Goal: Register for event/course

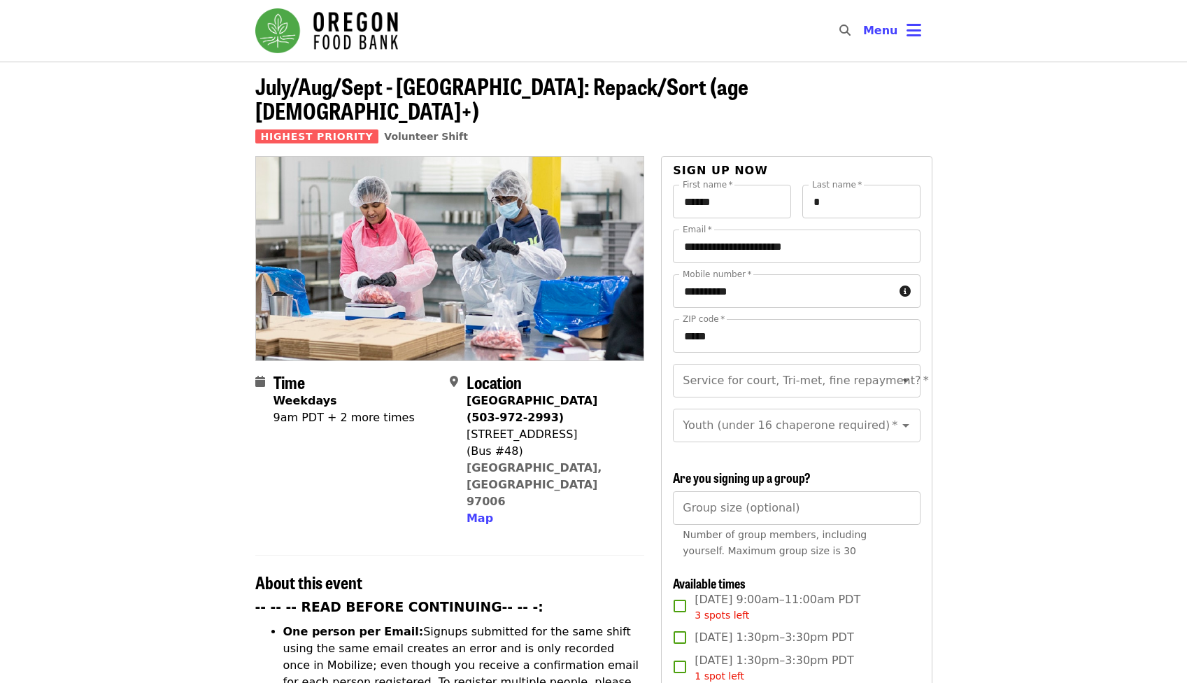
click at [353, 22] on img "Main navigation" at bounding box center [326, 30] width 143 height 45
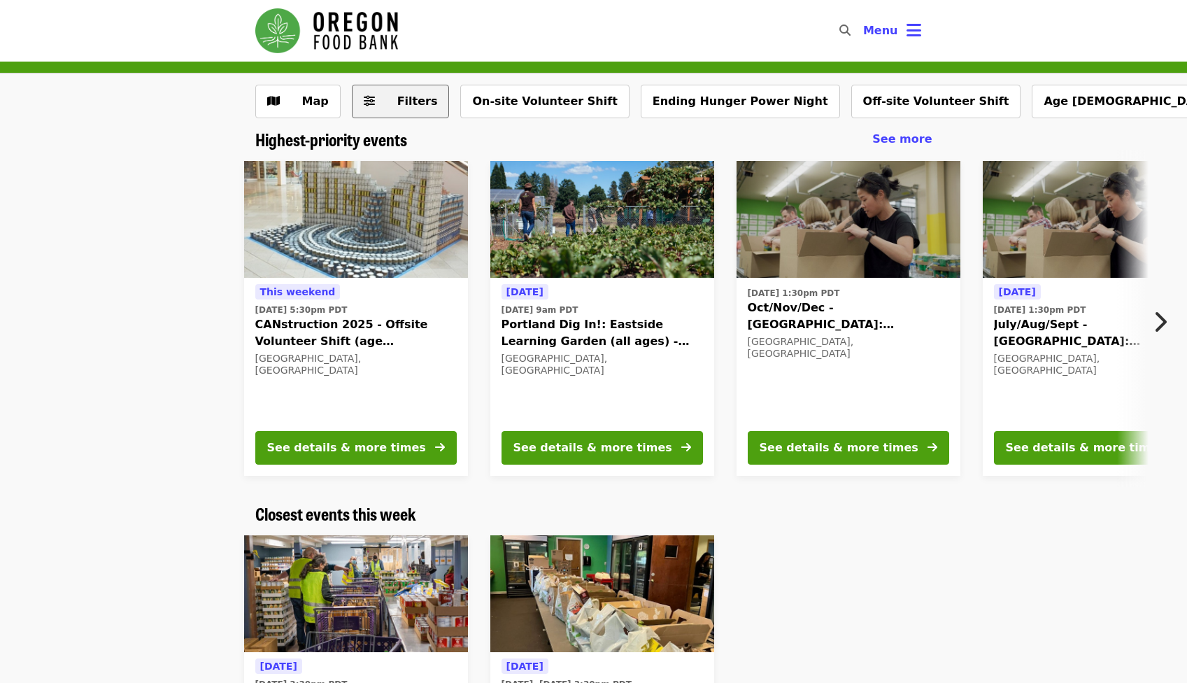
click at [375, 114] on button "Filters" at bounding box center [401, 102] width 98 height 34
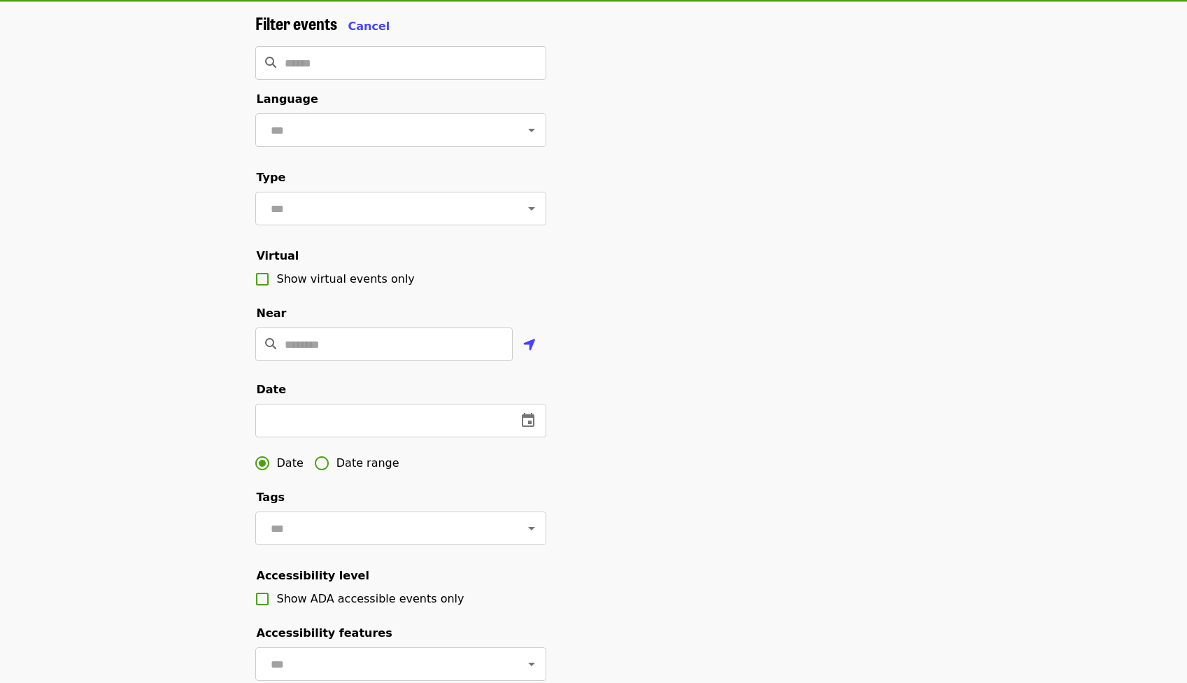
scroll to position [70, 0]
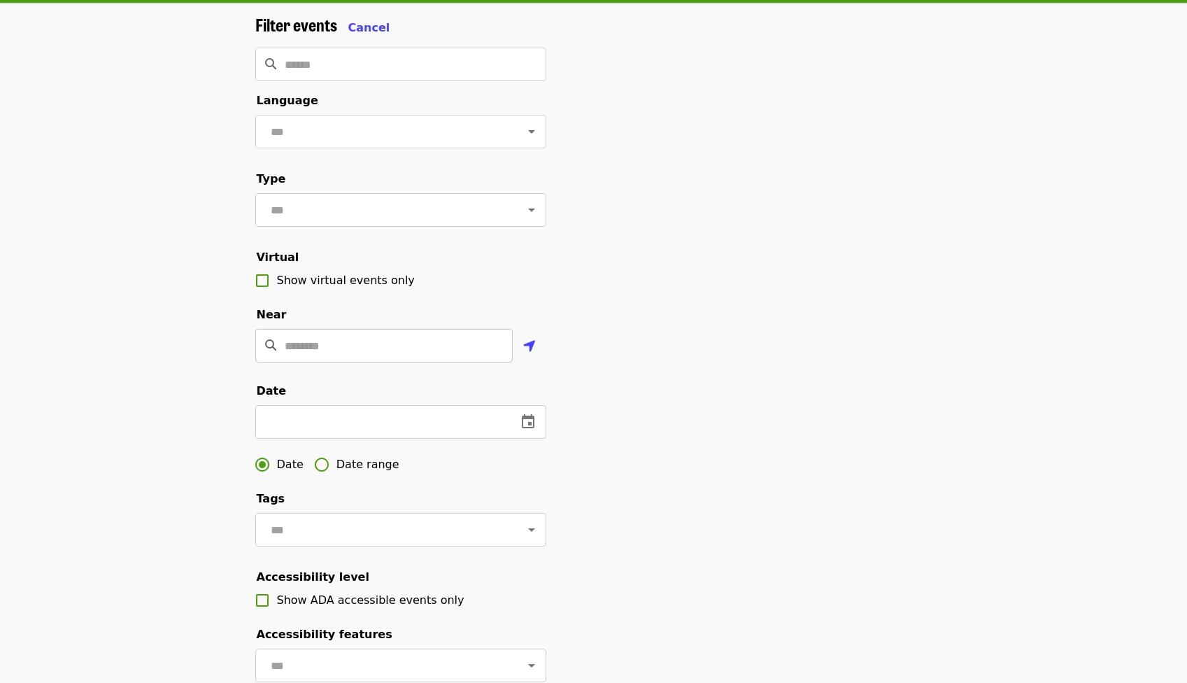
click at [321, 362] on input "Location" at bounding box center [399, 346] width 228 height 34
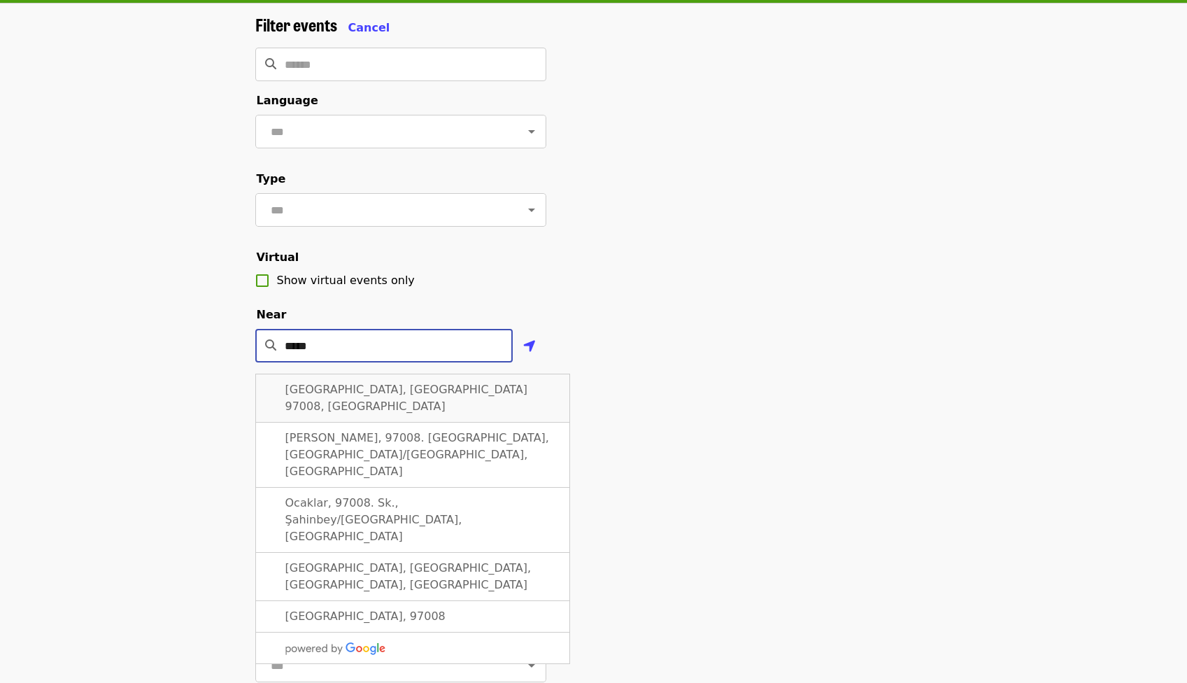
click at [334, 404] on span "[GEOGRAPHIC_DATA], [GEOGRAPHIC_DATA] 97008, [GEOGRAPHIC_DATA]" at bounding box center [406, 398] width 243 height 30
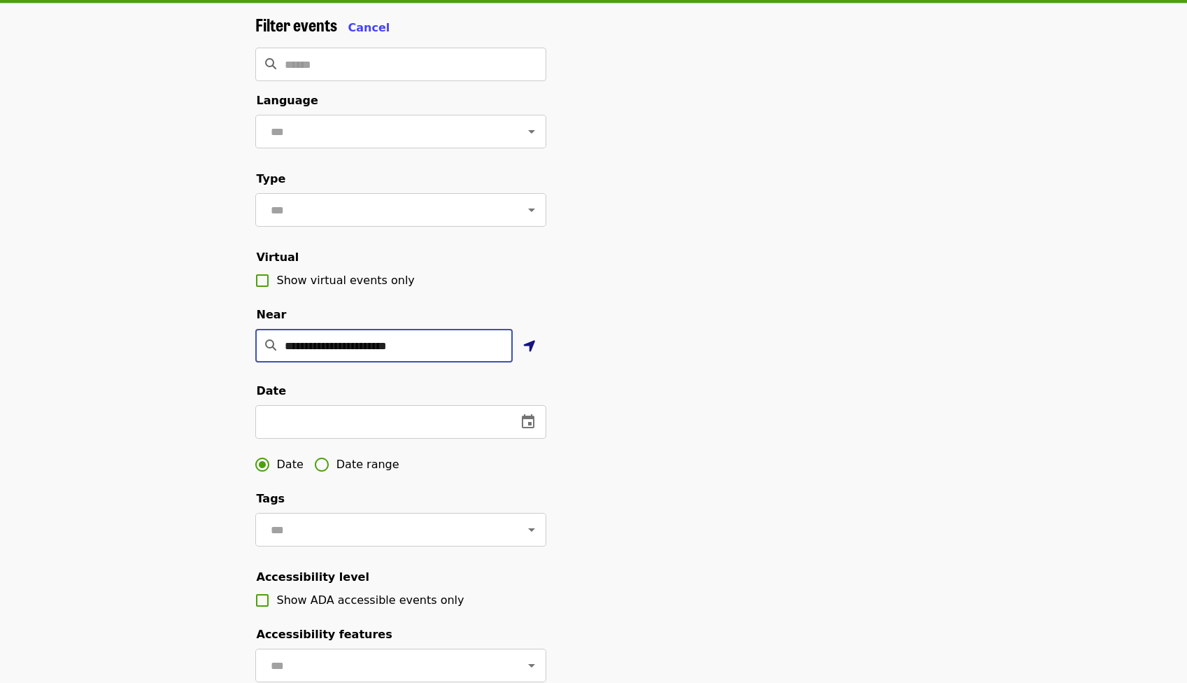
type input "**********"
click at [530, 355] on icon "location-arrow icon" at bounding box center [529, 346] width 13 height 17
type input "**********"
click at [762, 202] on div "**********" at bounding box center [594, 405] width 700 height 780
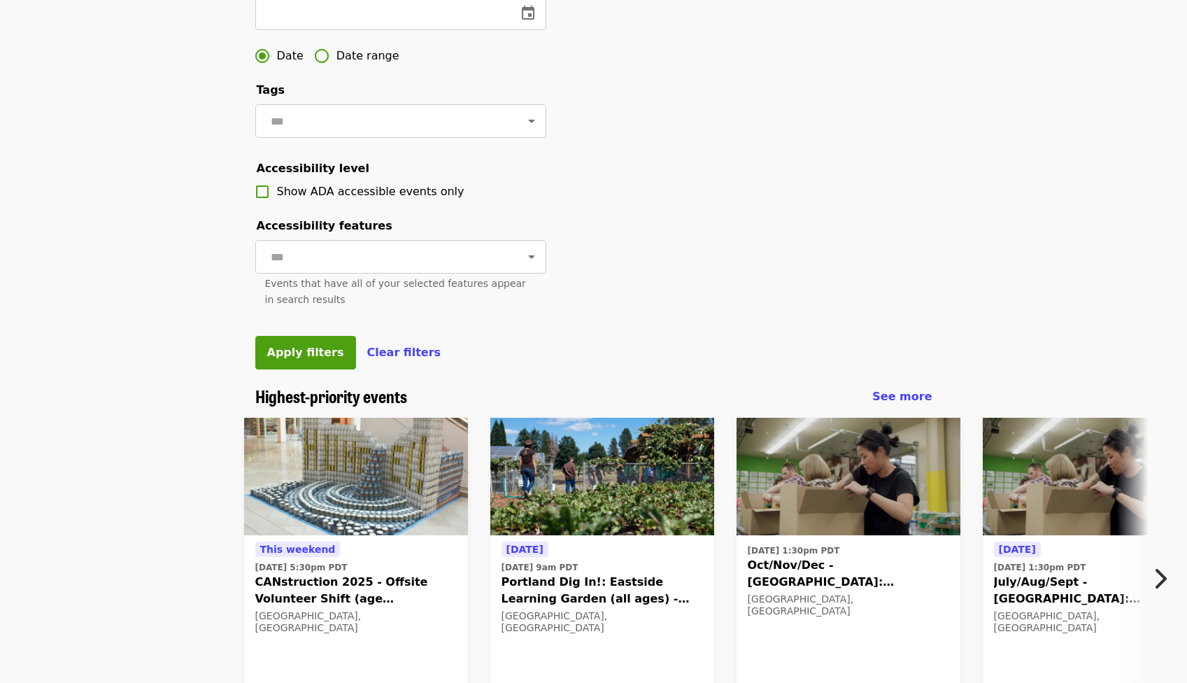
scroll to position [482, 0]
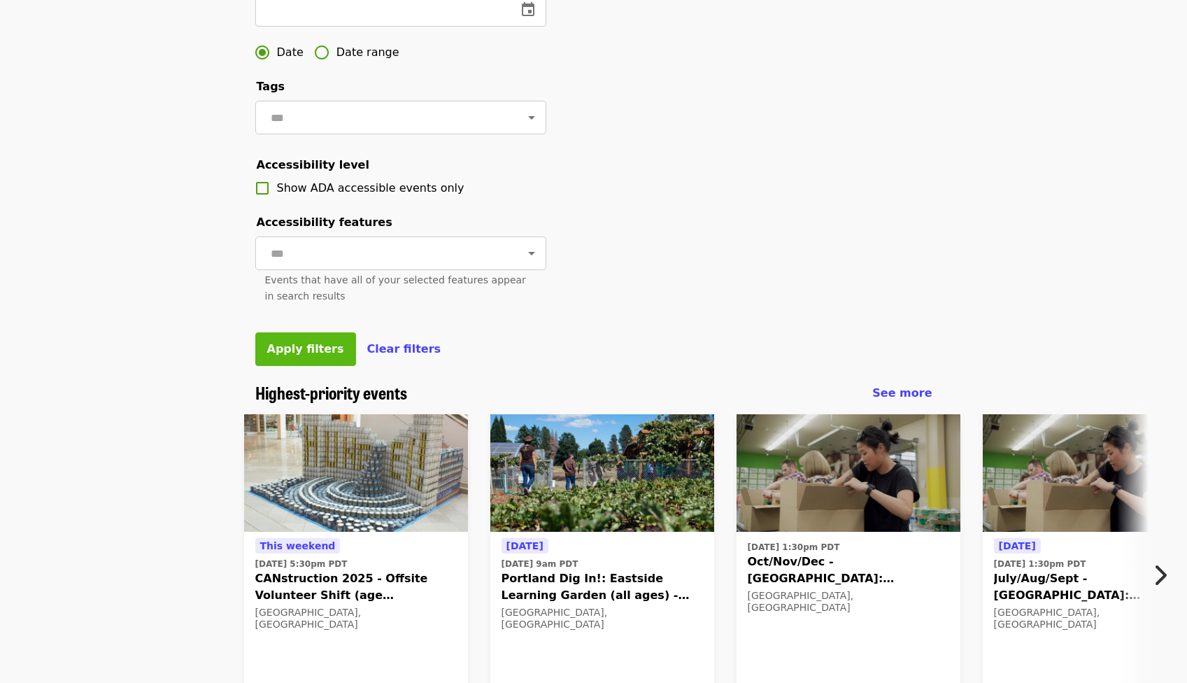
click at [300, 355] on span "Apply filters" at bounding box center [305, 348] width 77 height 13
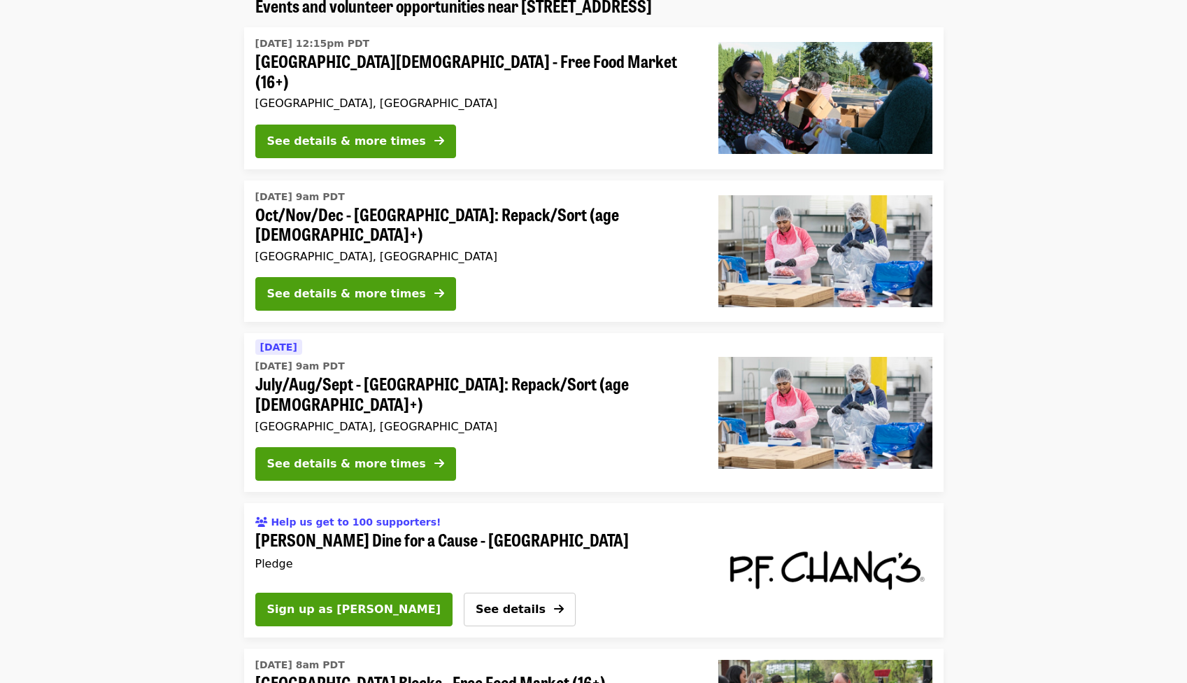
scroll to position [139, 0]
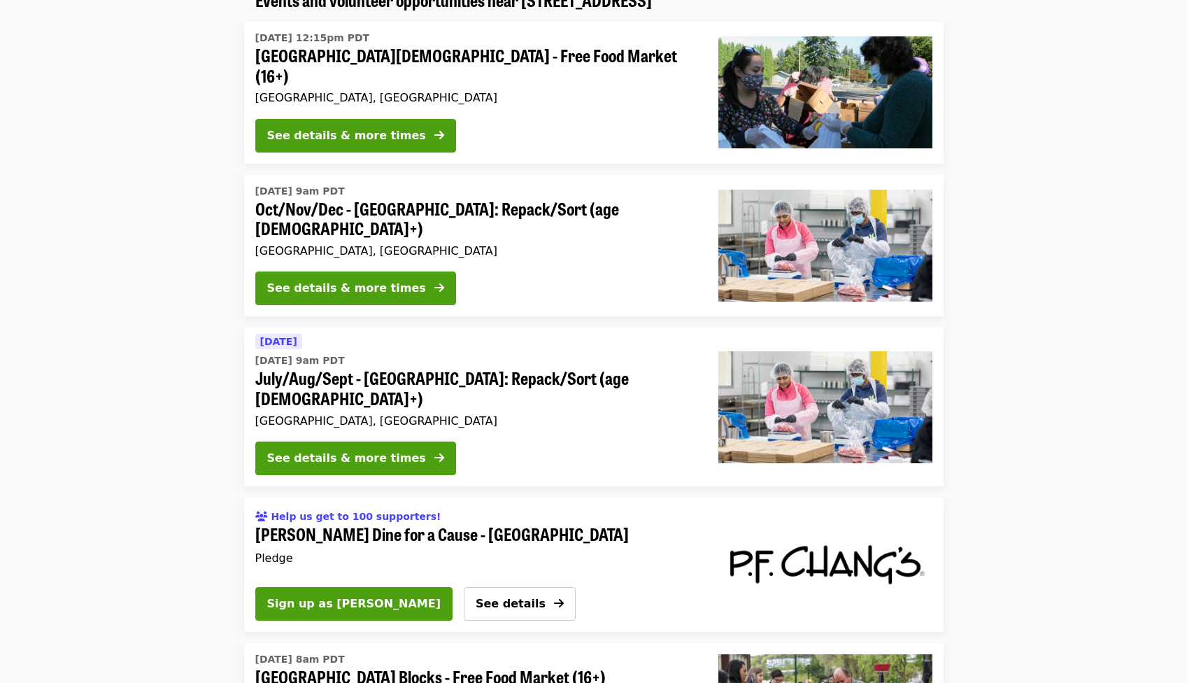
click at [353, 203] on span "Oct/Nov/Dec - [GEOGRAPHIC_DATA]: Repack/Sort (age [DEMOGRAPHIC_DATA]+)" at bounding box center [475, 219] width 441 height 41
click at [306, 450] on div "See details & more times" at bounding box center [346, 458] width 159 height 17
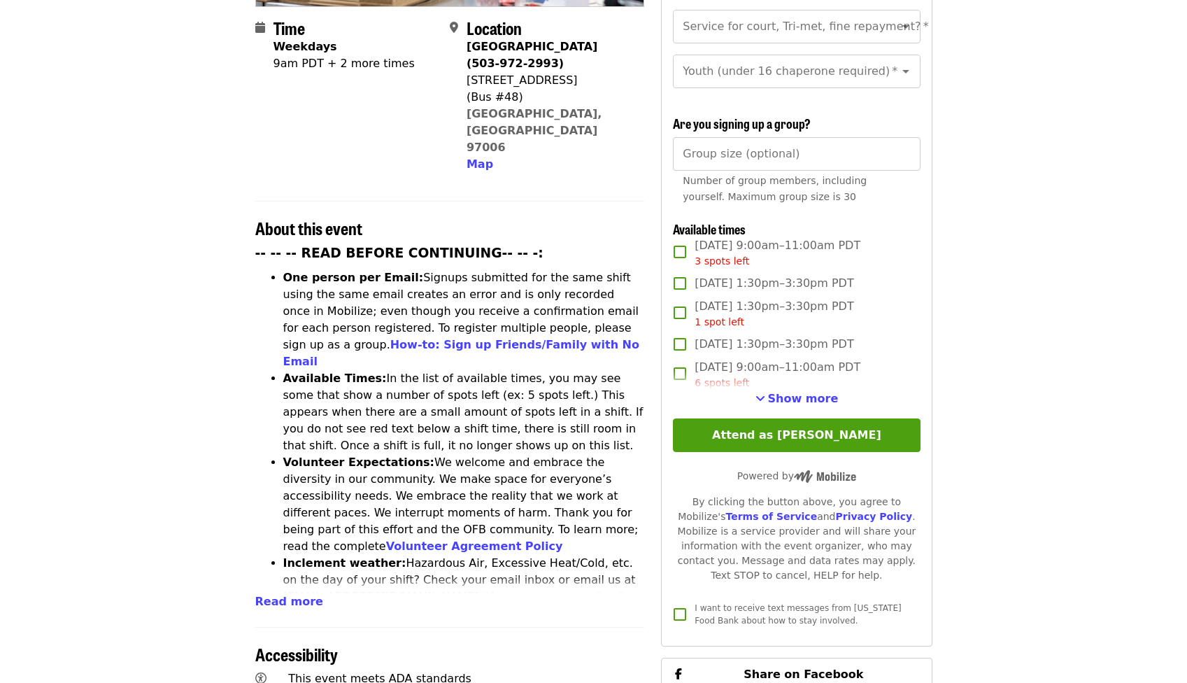
scroll to position [351, 0]
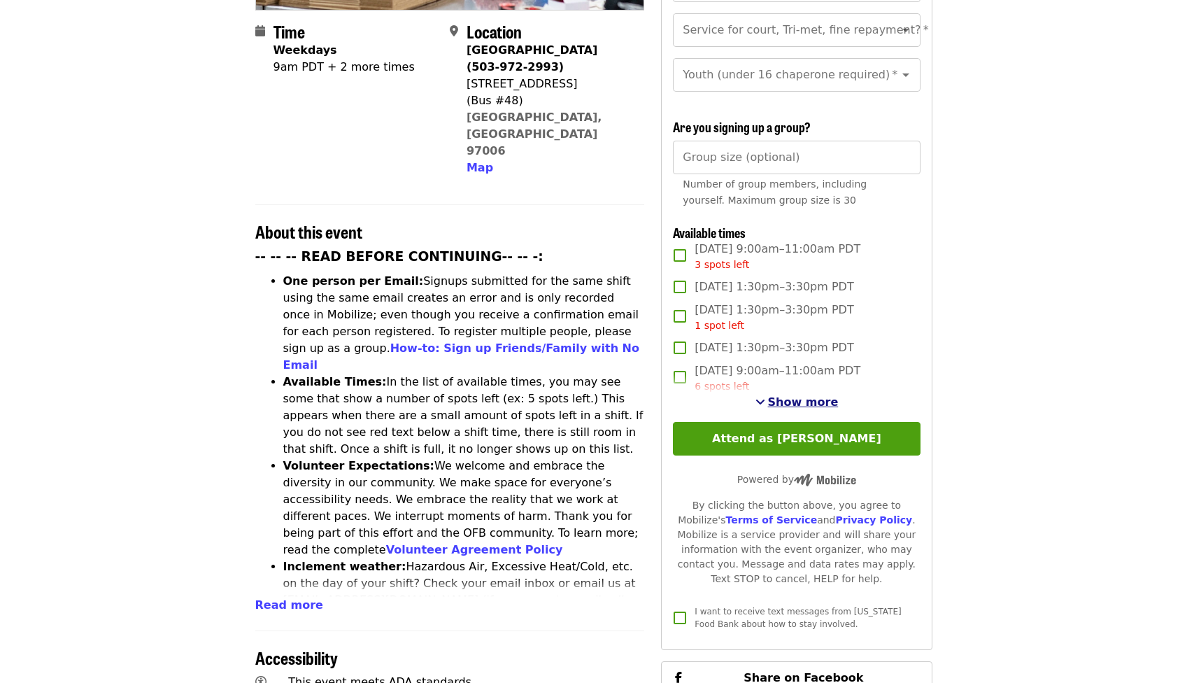
click at [784, 397] on span "Show more" at bounding box center [803, 401] width 71 height 13
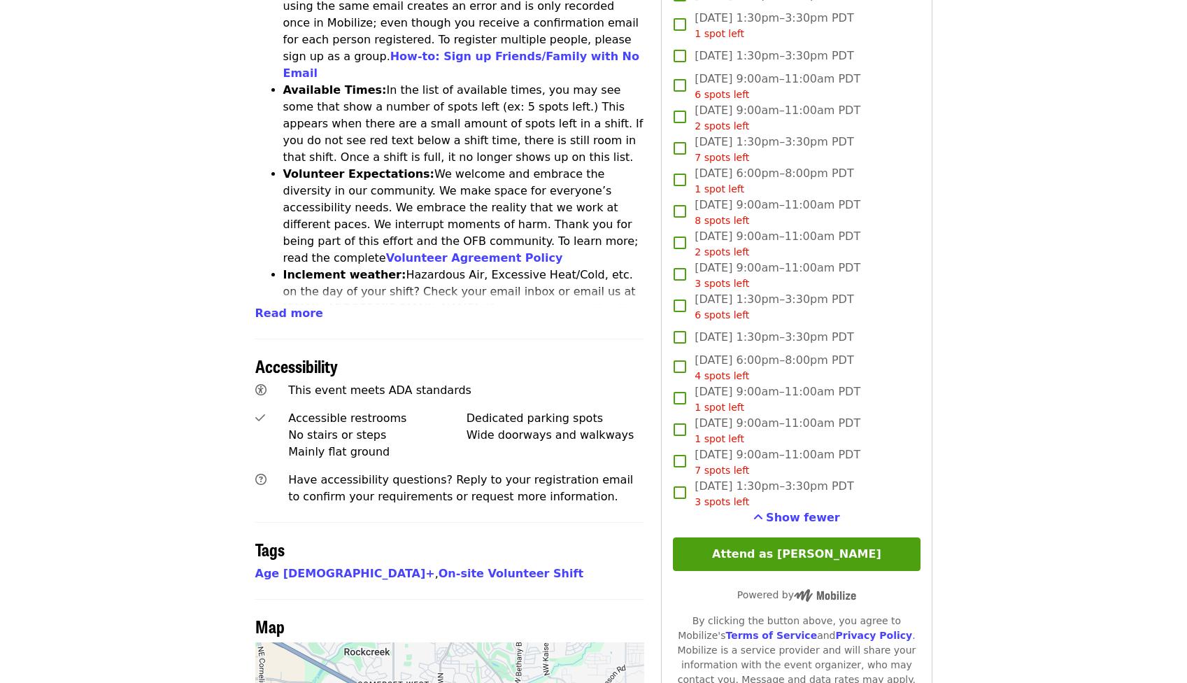
scroll to position [643, 0]
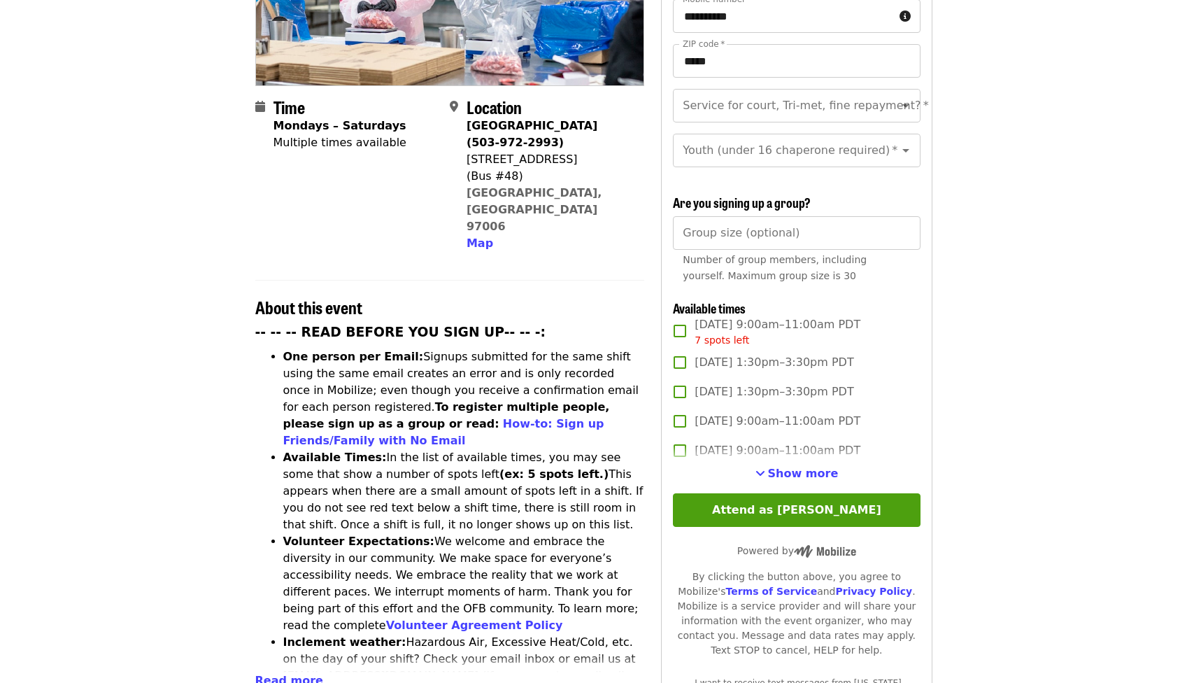
scroll to position [276, 0]
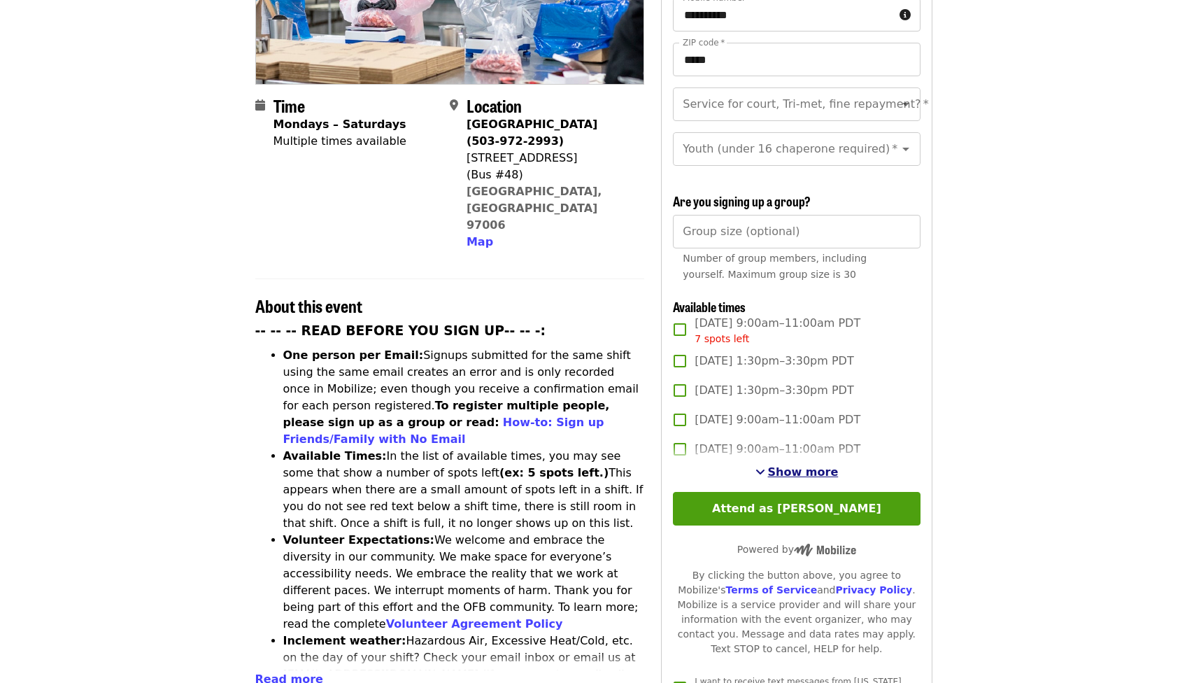
click at [786, 468] on span "Show more" at bounding box center [803, 471] width 71 height 13
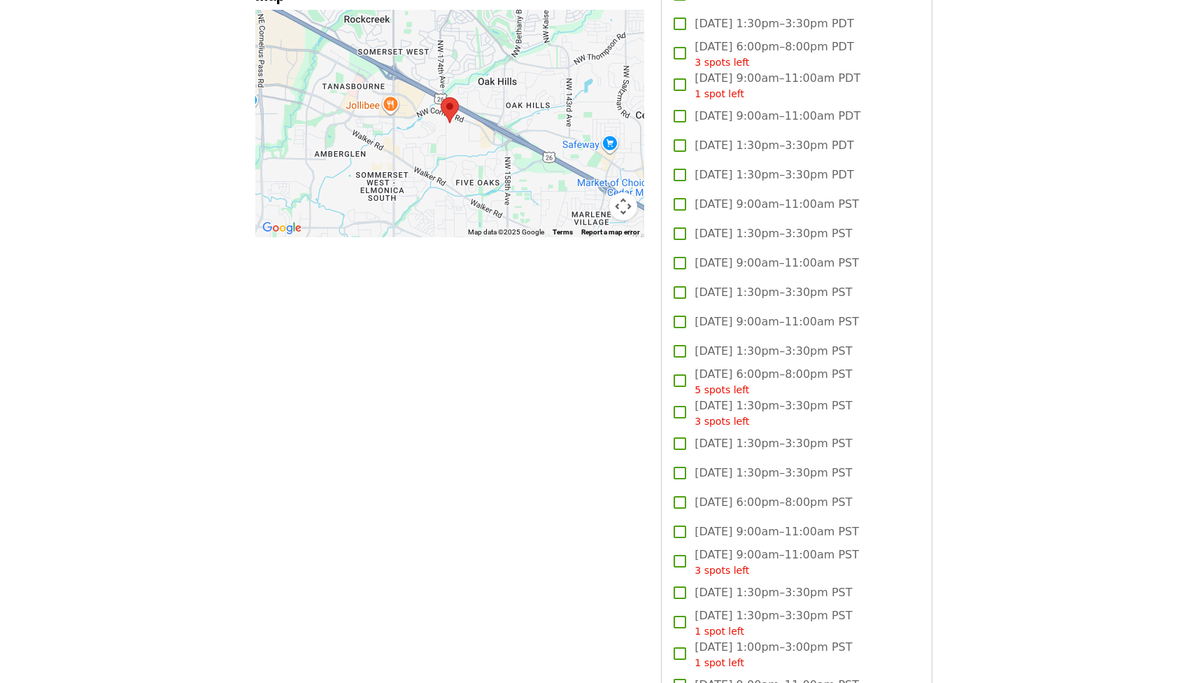
scroll to position [0, 0]
